Goal: Navigation & Orientation: Find specific page/section

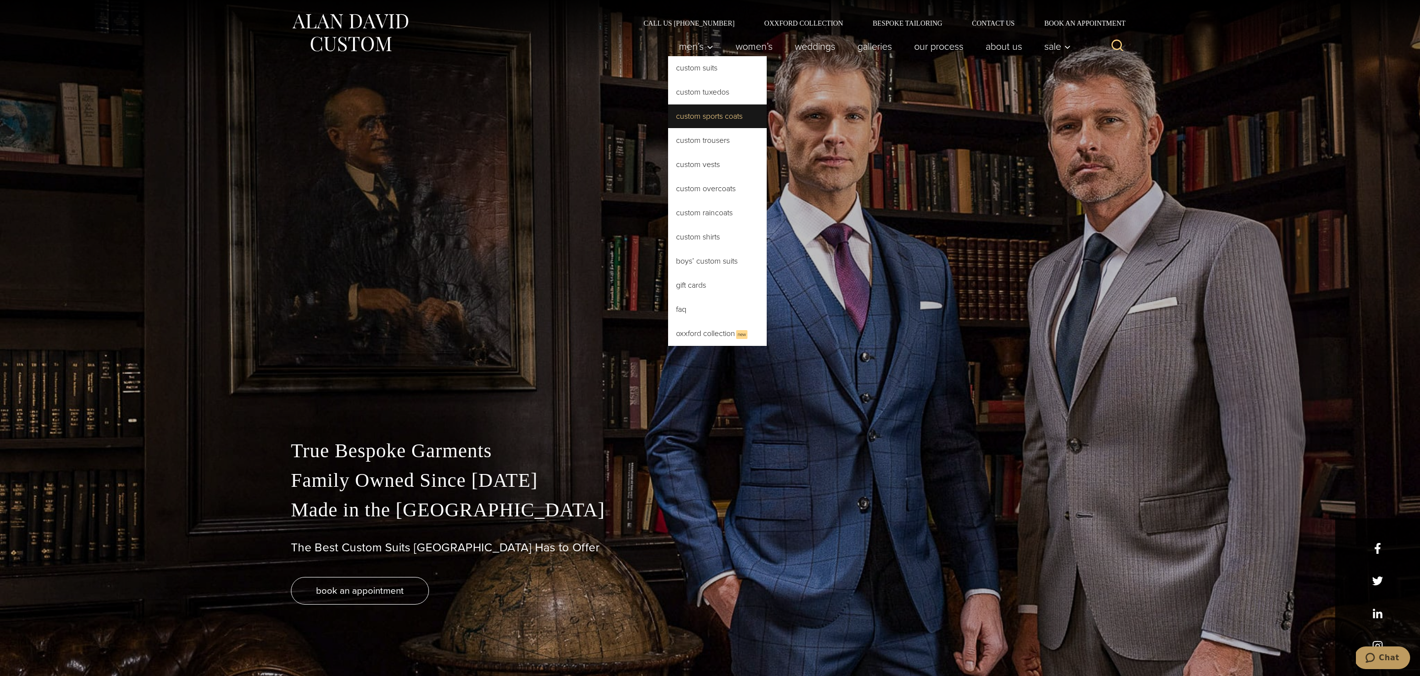
click at [715, 121] on link "Custom Sports Coats" at bounding box center [717, 117] width 99 height 24
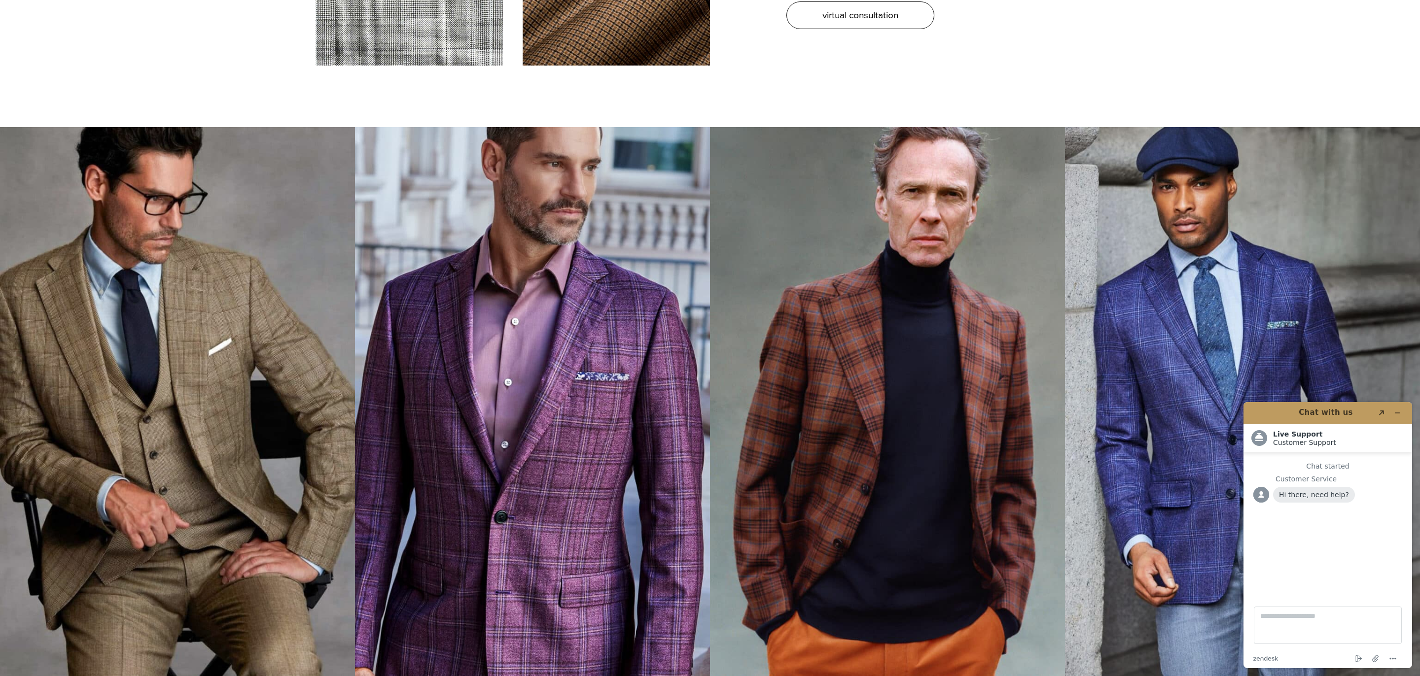
scroll to position [3697, 0]
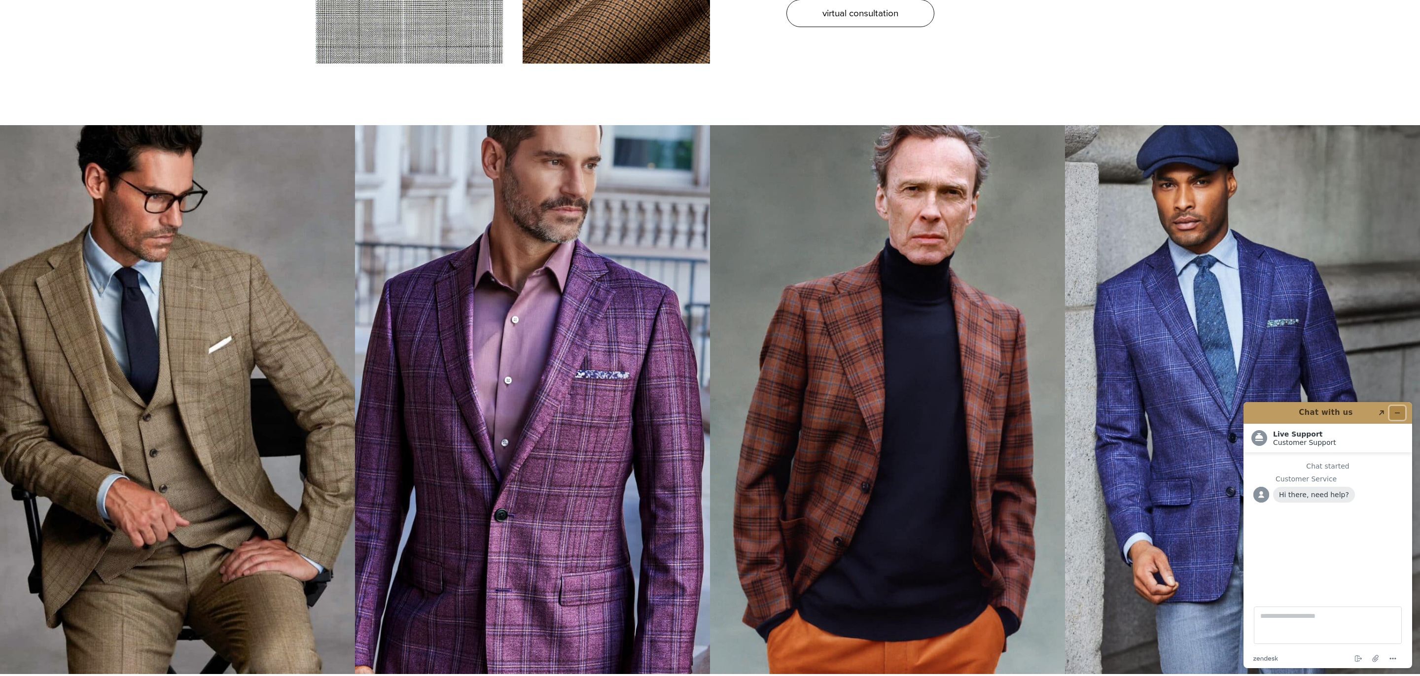
click at [1398, 410] on icon "Minimize widget" at bounding box center [1397, 413] width 7 height 7
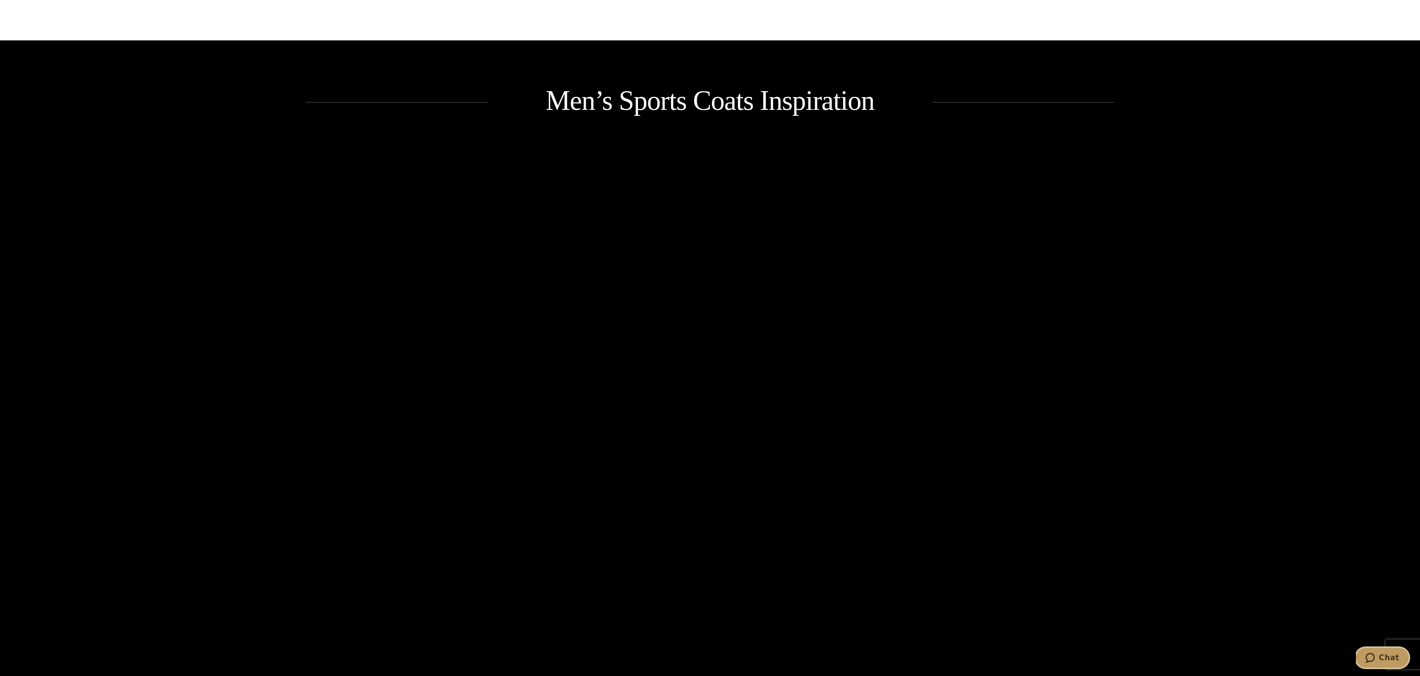
scroll to position [0, 0]
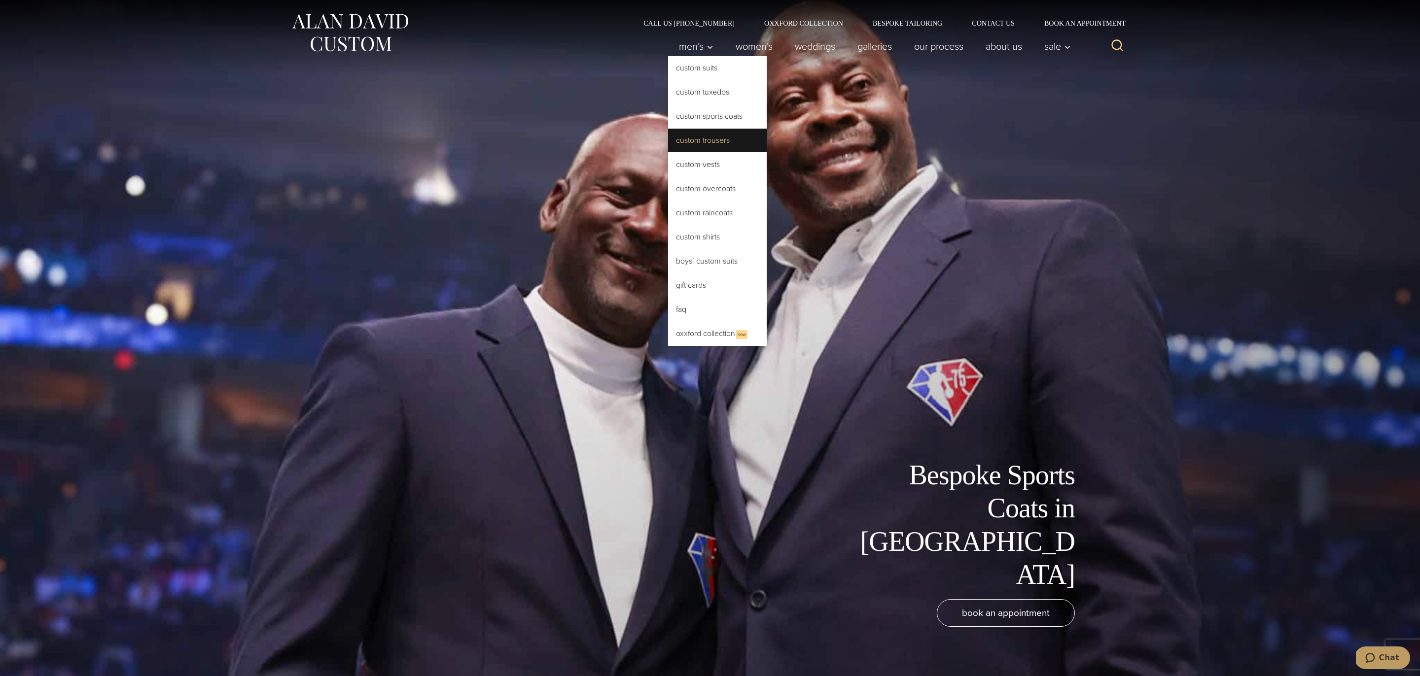
click at [714, 145] on link "Custom Trousers" at bounding box center [717, 141] width 99 height 24
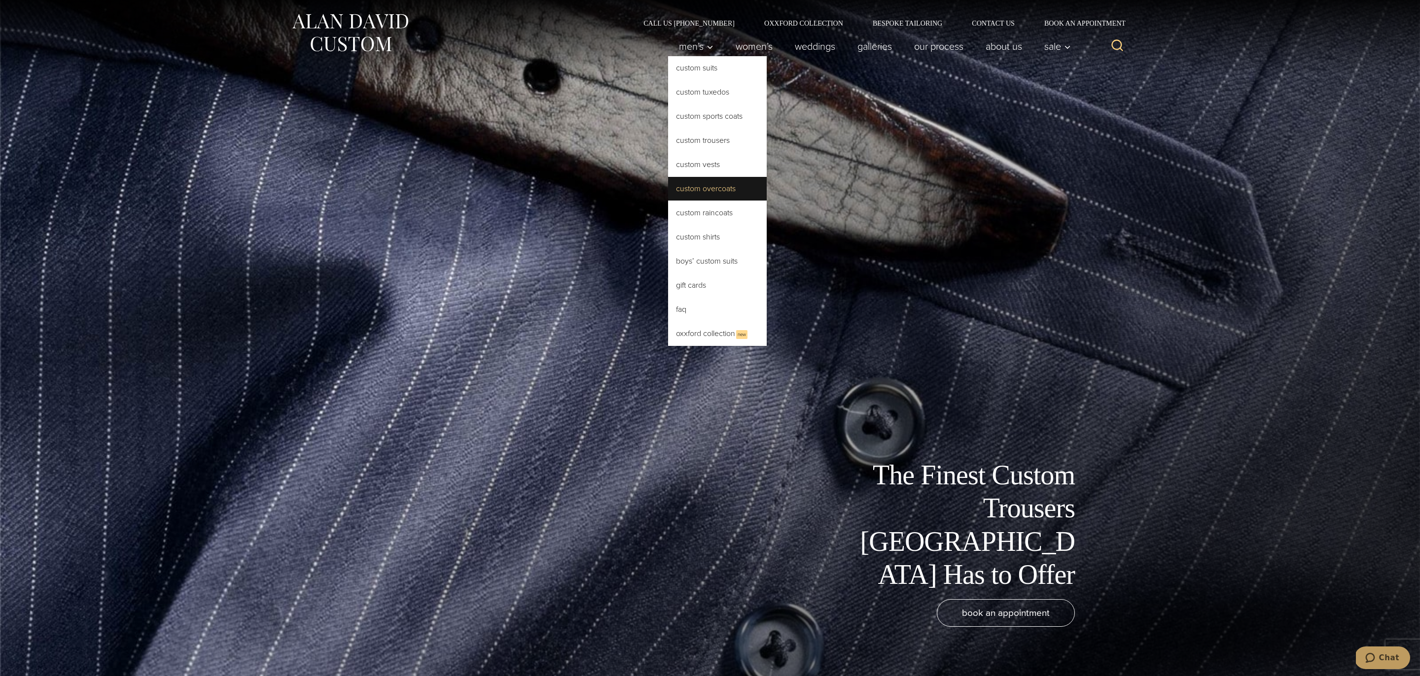
click at [716, 191] on link "Custom Overcoats" at bounding box center [717, 189] width 99 height 24
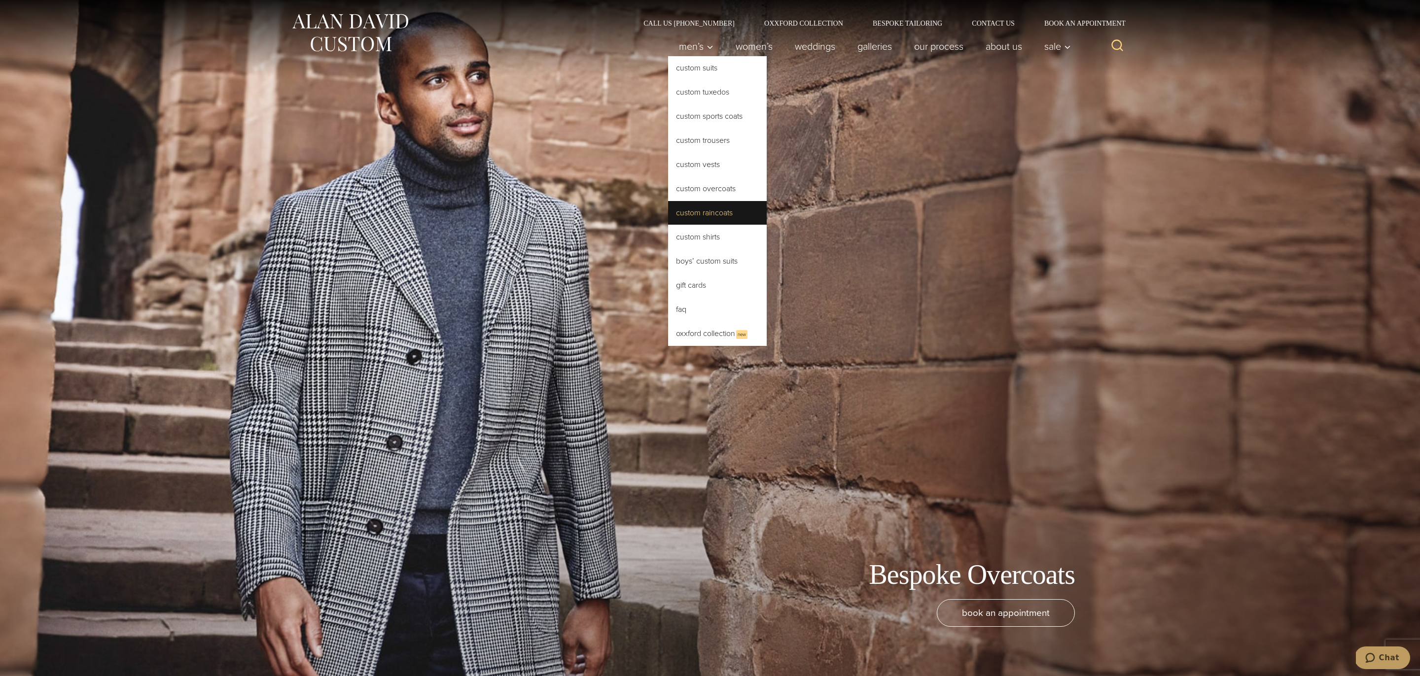
click at [725, 209] on link "Custom Raincoats" at bounding box center [717, 213] width 99 height 24
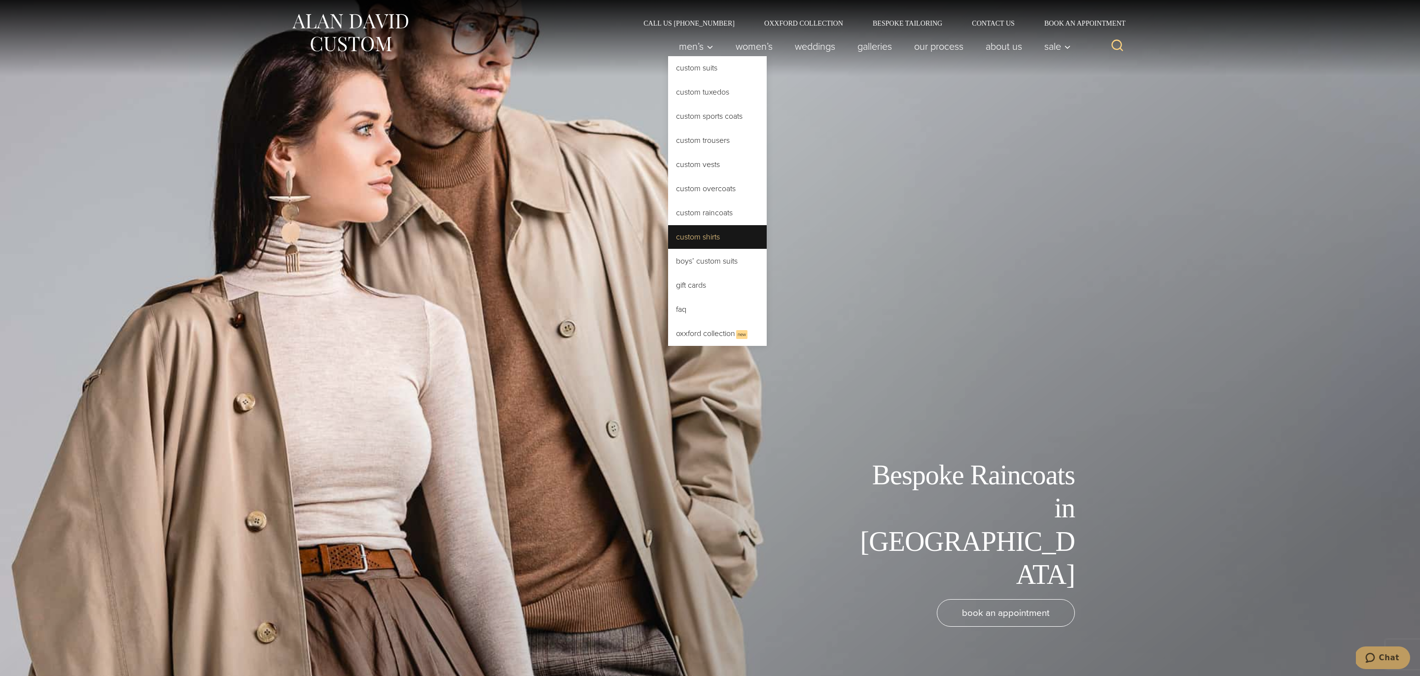
click at [713, 237] on link "Custom Shirts" at bounding box center [717, 237] width 99 height 24
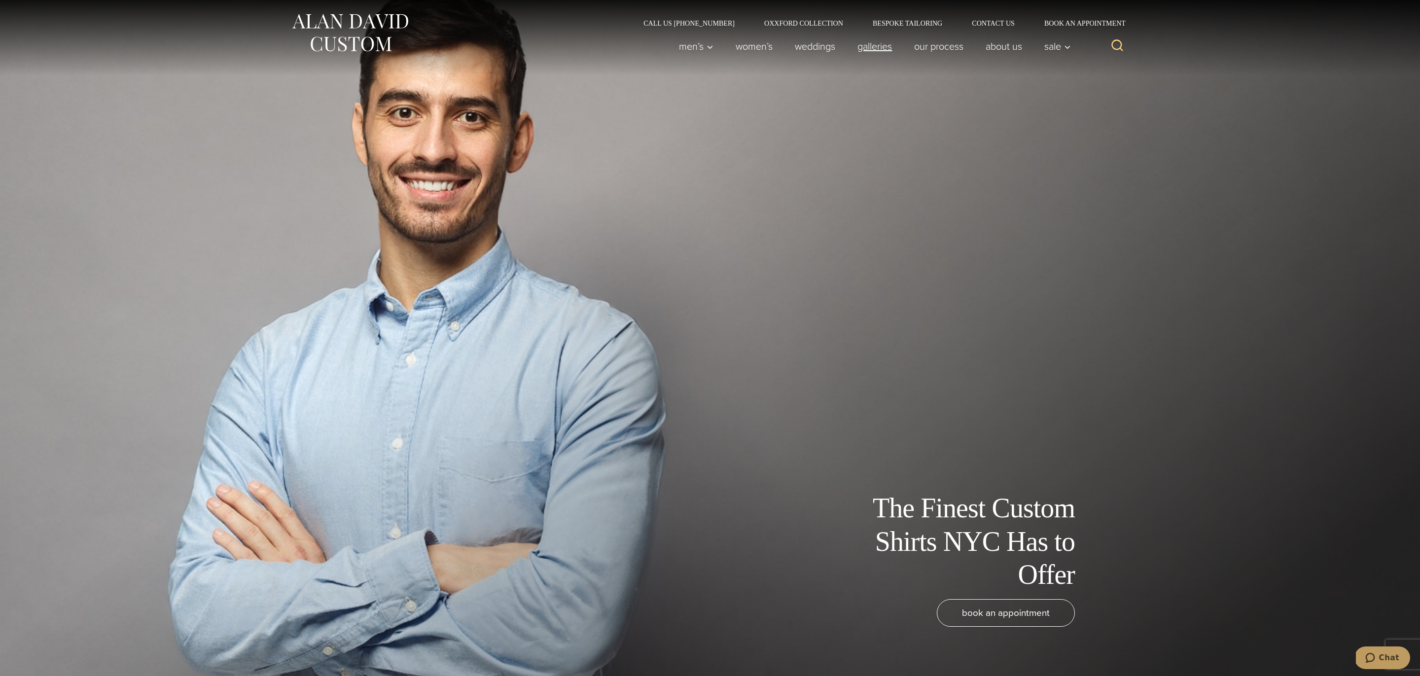
click at [861, 45] on link "Galleries" at bounding box center [875, 46] width 57 height 20
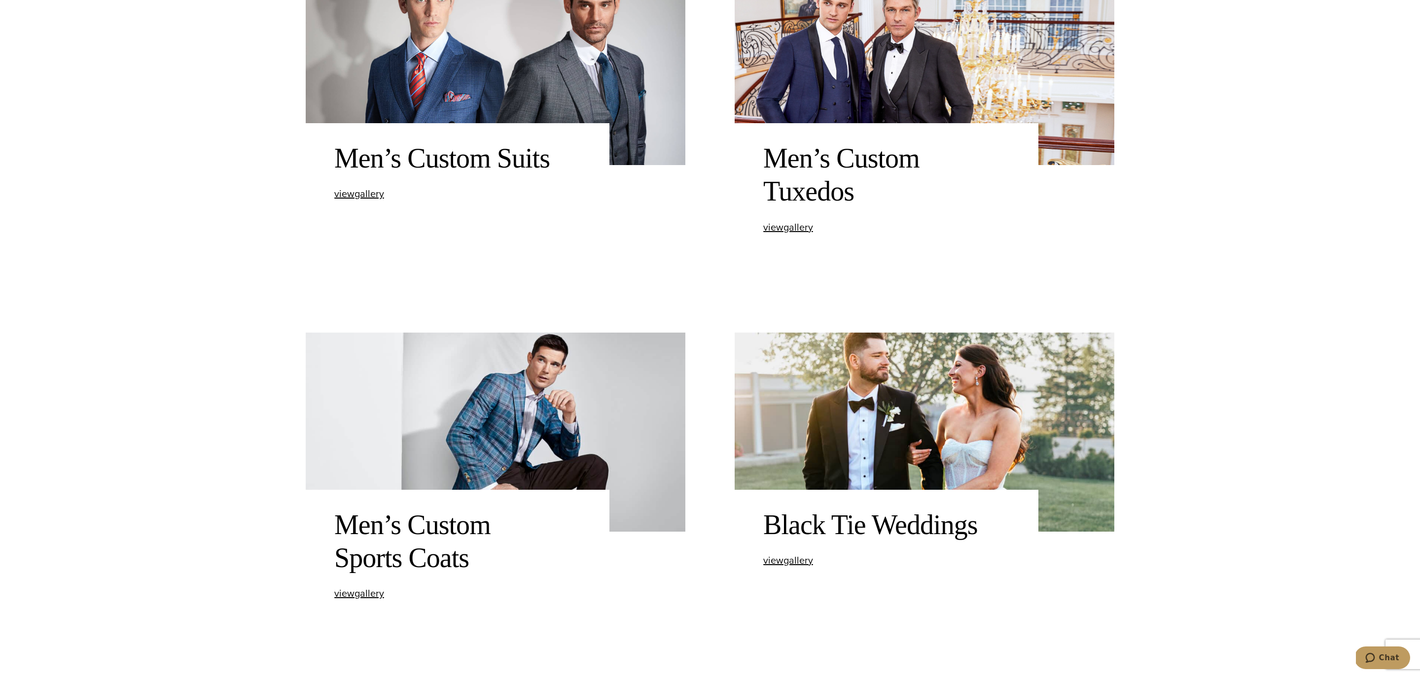
scroll to position [743, 0]
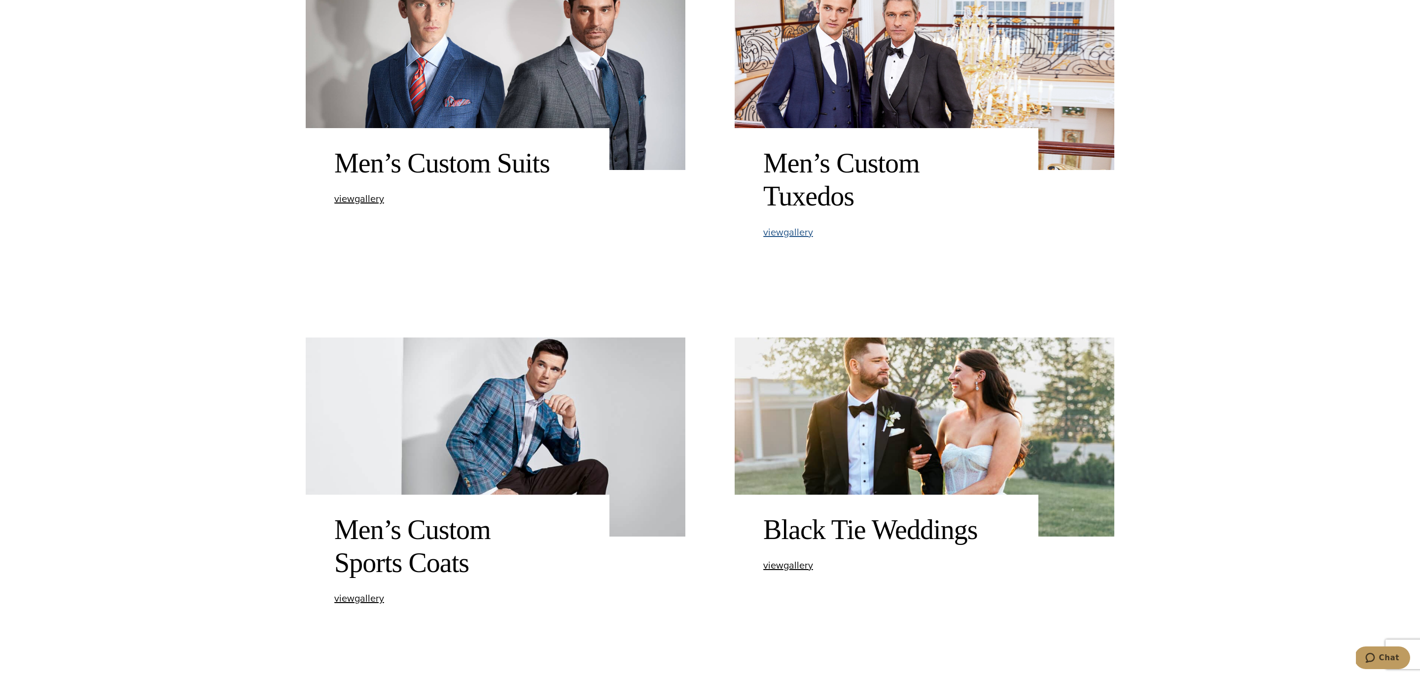
click at [803, 233] on span "view Men’s Custom Tuxedos gallery" at bounding box center [788, 232] width 50 height 15
